Goal: Go to known website: Access a specific website the user already knows

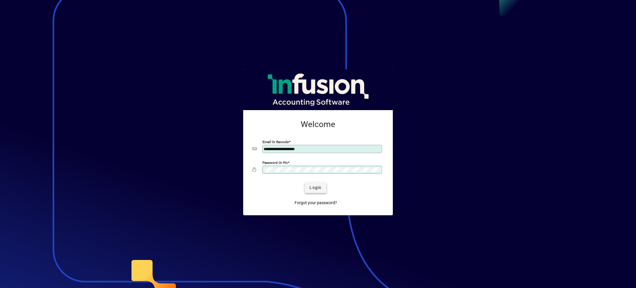
type input "**********"
click at [309, 187] on span "submit" at bounding box center [315, 188] width 21 height 14
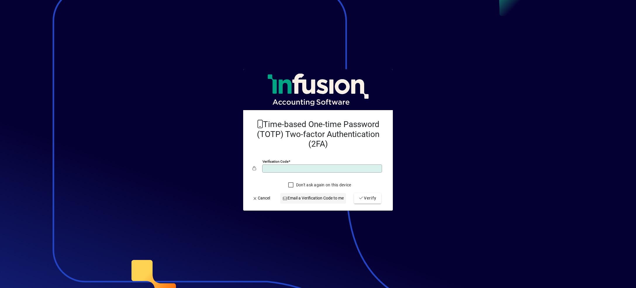
type input "******"
click at [354, 193] on button "Verify" at bounding box center [367, 198] width 27 height 11
